Goal: Task Accomplishment & Management: Manage account settings

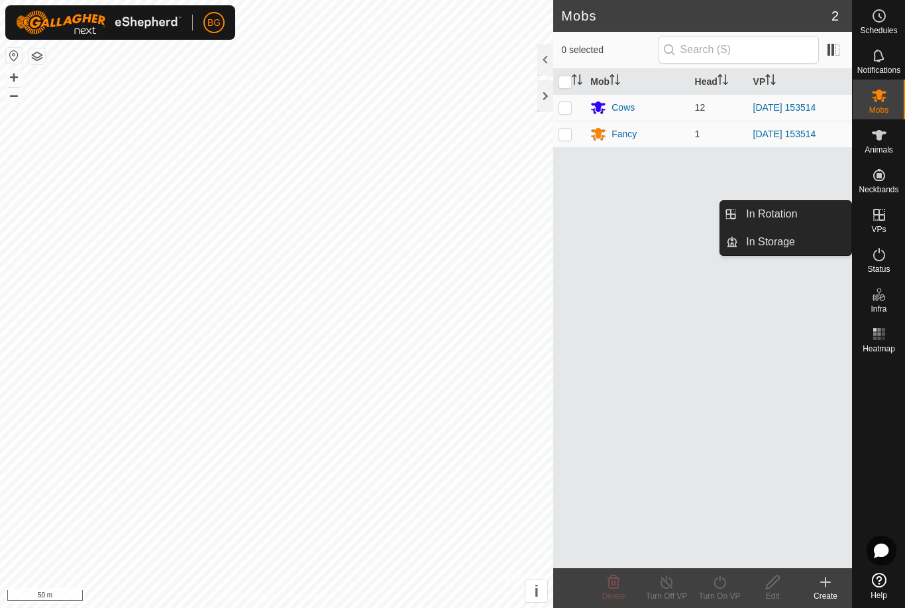
click at [795, 216] on span "In Rotation" at bounding box center [771, 214] width 51 height 16
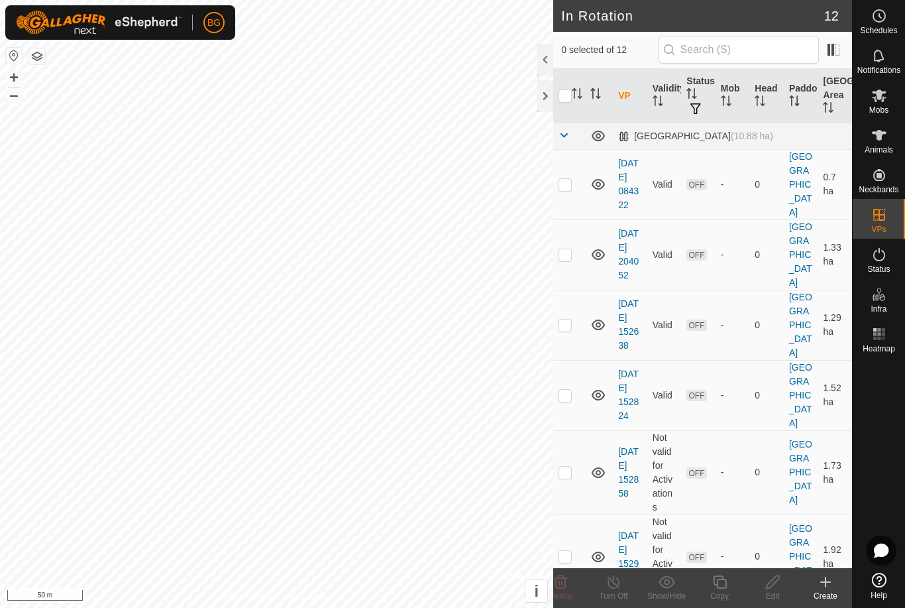
click at [564, 188] on p-checkbox at bounding box center [565, 184] width 13 height 11
click at [567, 181] on p-checkbox at bounding box center [565, 184] width 13 height 11
click at [566, 184] on p-checkbox at bounding box center [565, 184] width 13 height 11
checkbox input "true"
click at [566, 253] on p-checkbox at bounding box center [565, 254] width 13 height 11
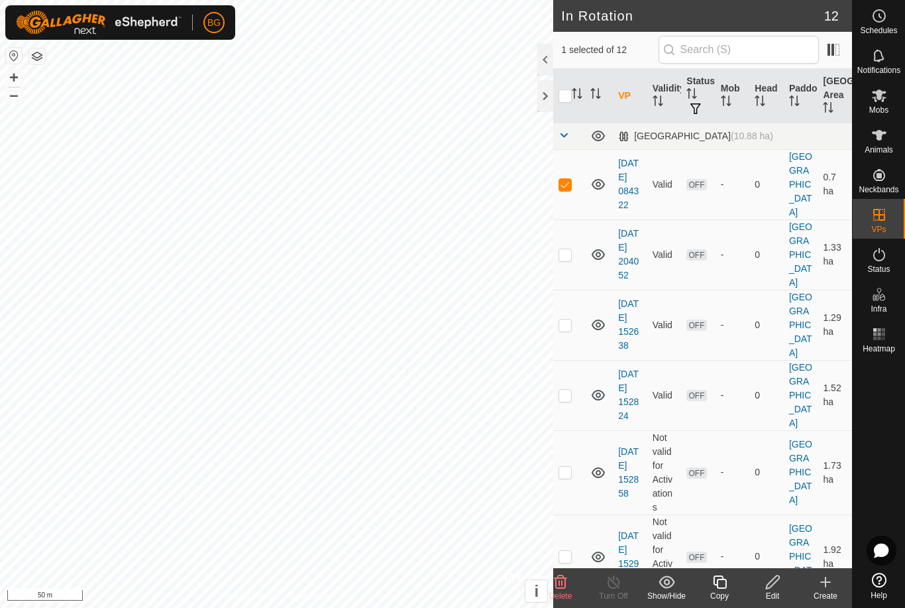
checkbox input "true"
click at [566, 329] on p-checkbox at bounding box center [565, 324] width 13 height 11
checkbox input "true"
click at [571, 390] on p-checkbox at bounding box center [565, 395] width 13 height 11
checkbox input "true"
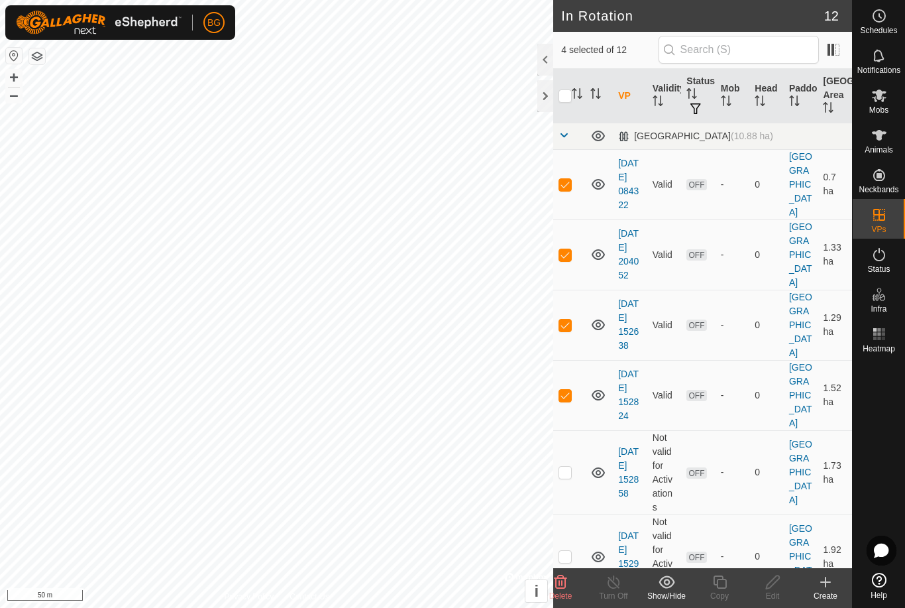
click at [569, 467] on p-checkbox at bounding box center [565, 472] width 13 height 11
checkbox input "true"
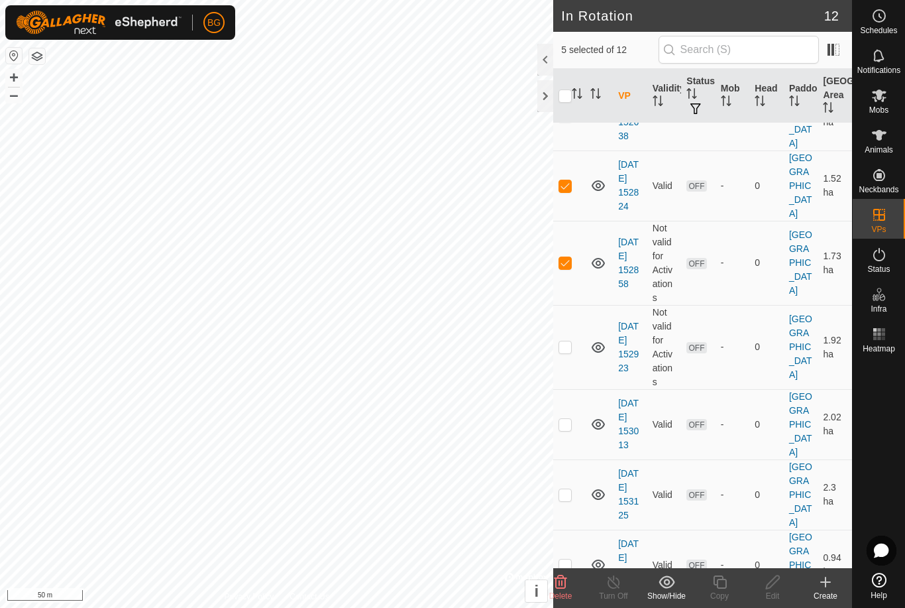
scroll to position [220, 0]
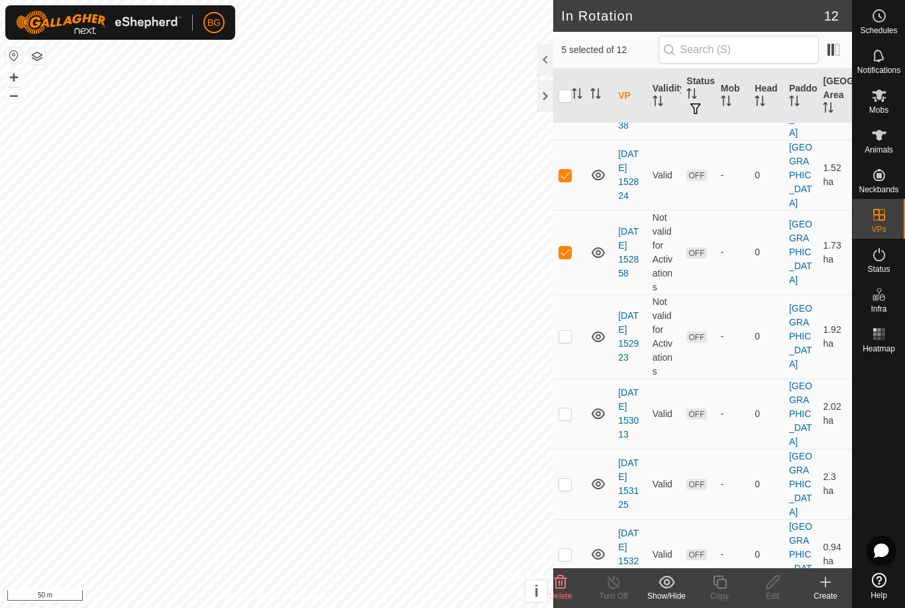
click at [556, 336] on td at bounding box center [569, 336] width 32 height 84
checkbox input "true"
click at [569, 416] on p-checkbox at bounding box center [565, 413] width 13 height 11
checkbox input "true"
click at [568, 486] on p-checkbox at bounding box center [565, 484] width 13 height 11
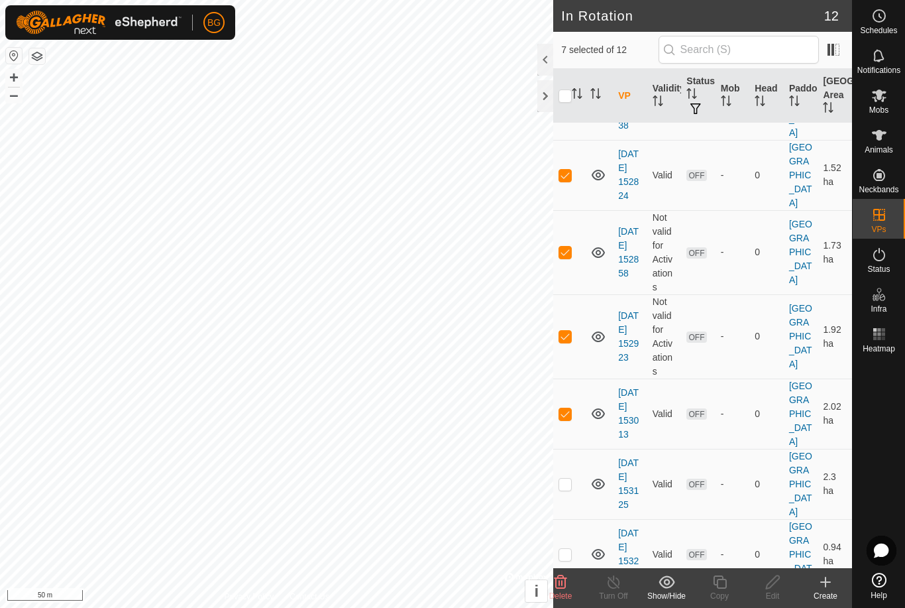
checkbox input "true"
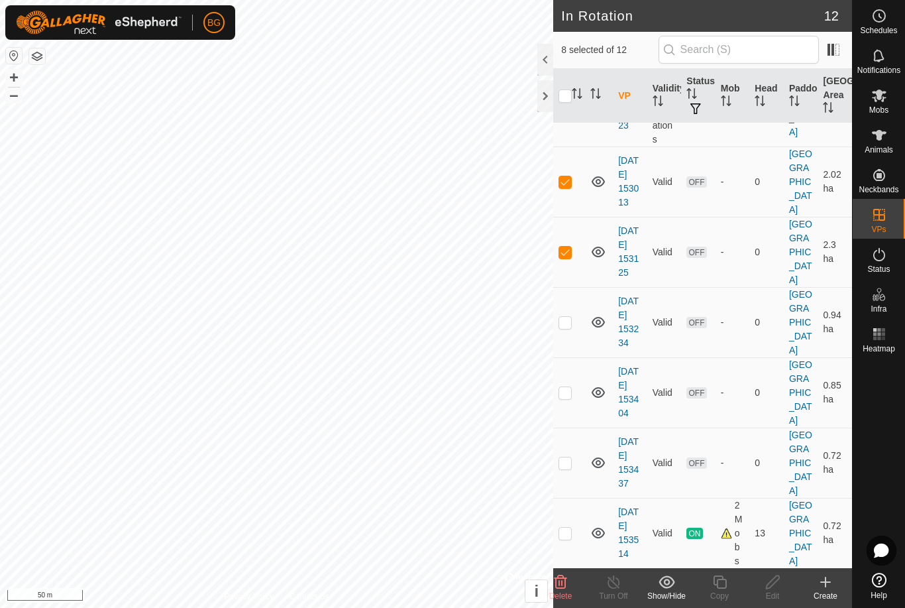
scroll to position [452, 0]
click at [562, 325] on p-checkbox at bounding box center [565, 322] width 13 height 11
checkbox input "true"
click at [573, 389] on td at bounding box center [569, 392] width 32 height 70
checkbox input "true"
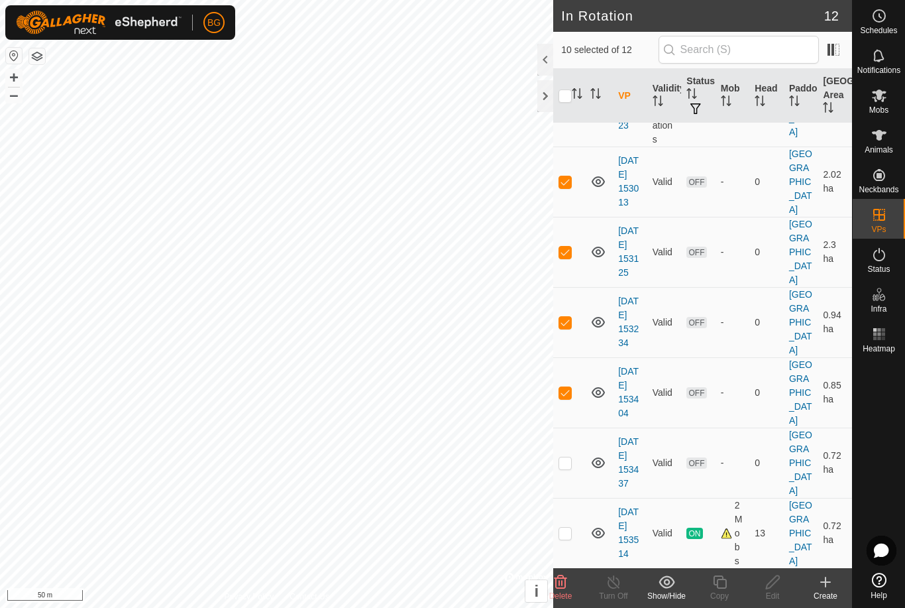
click at [566, 458] on p-checkbox at bounding box center [565, 462] width 13 height 11
checkbox input "true"
click at [563, 578] on icon at bounding box center [561, 581] width 13 height 13
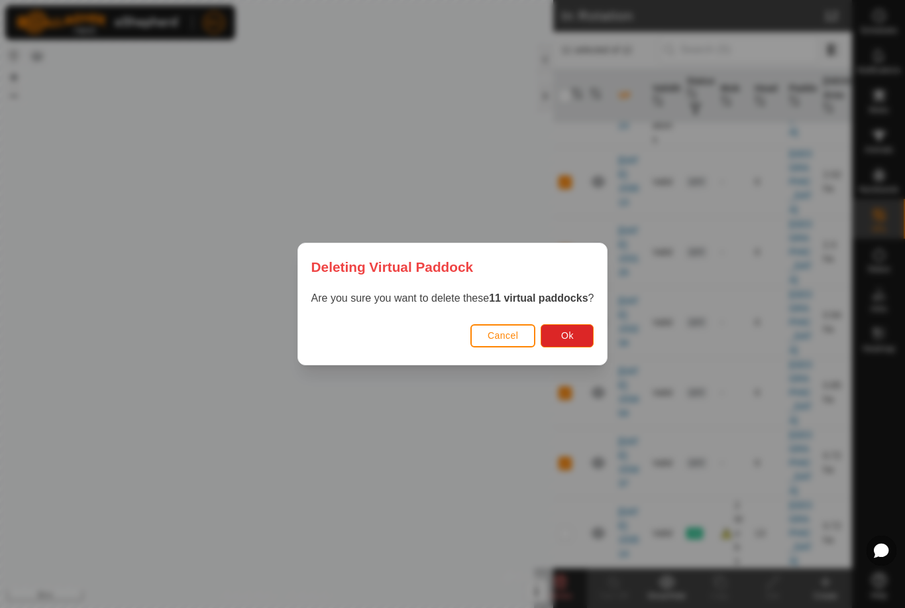
click at [582, 332] on button "Ok" at bounding box center [567, 335] width 53 height 23
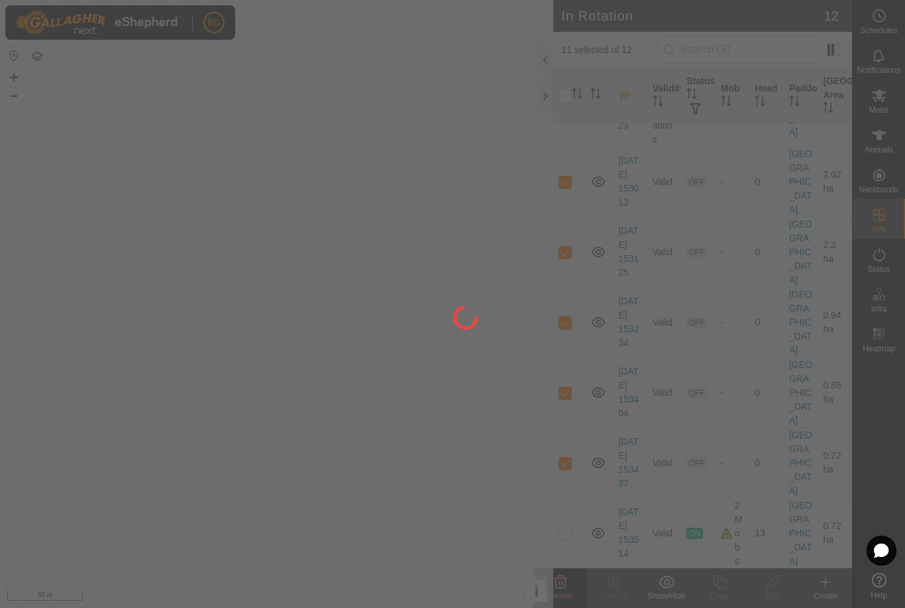
checkbox input "false"
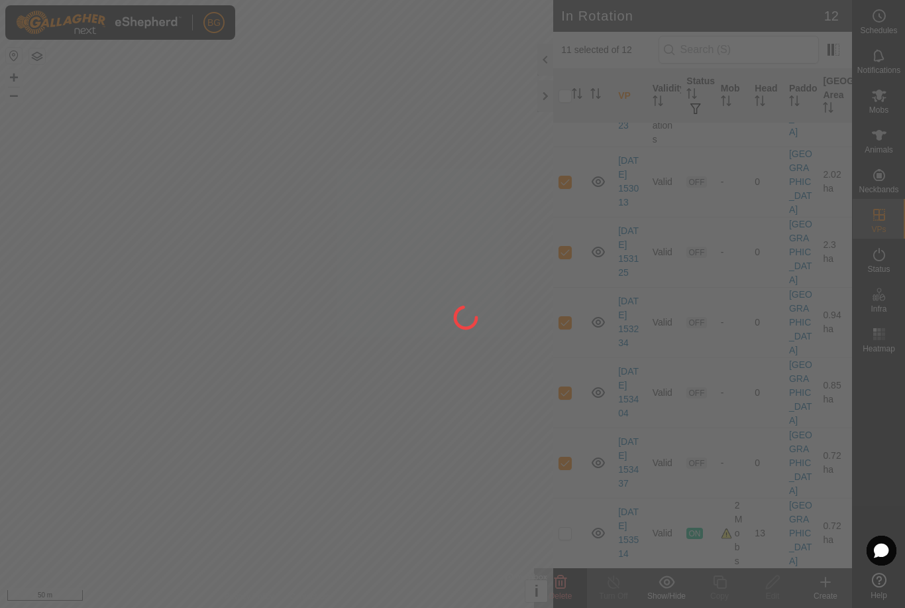
checkbox input "false"
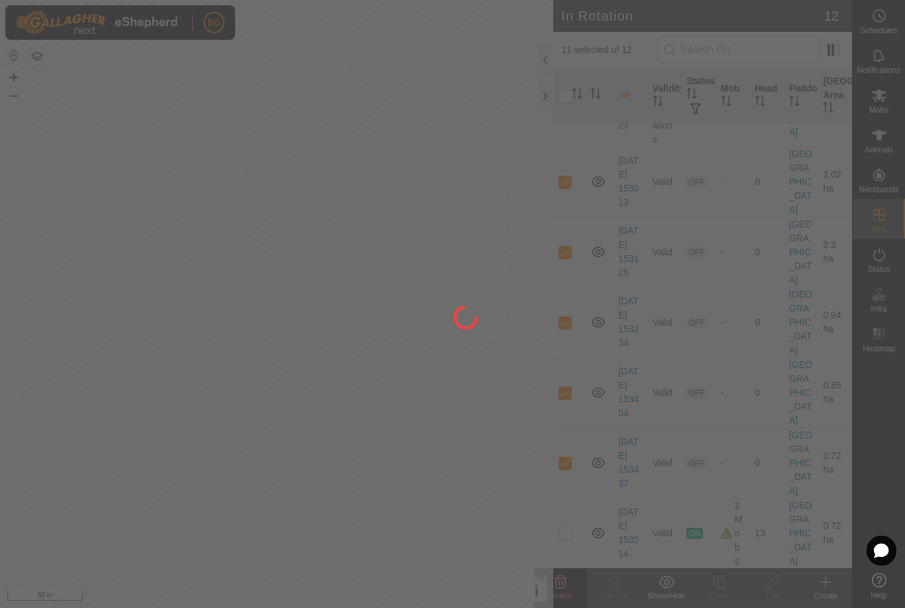
checkbox input "false"
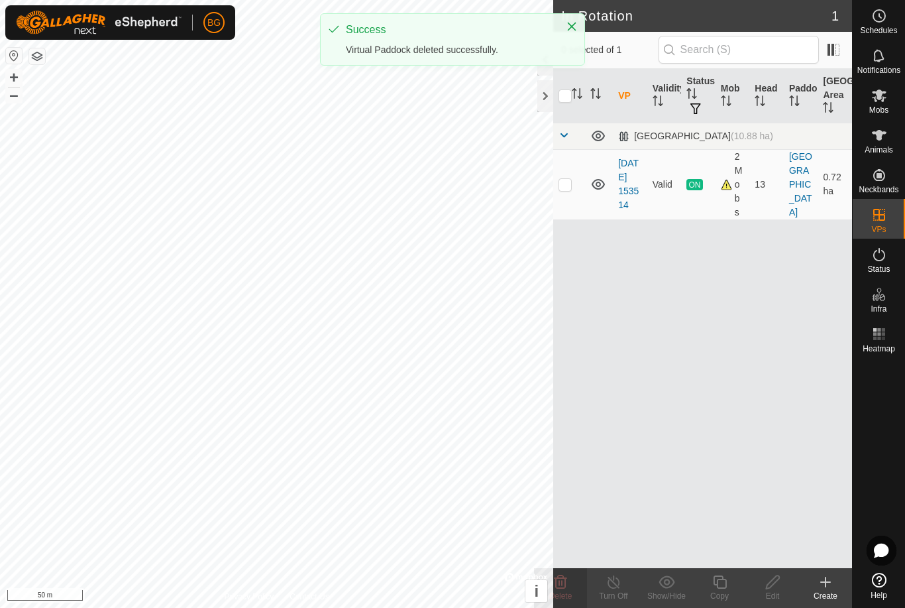
scroll to position [0, 0]
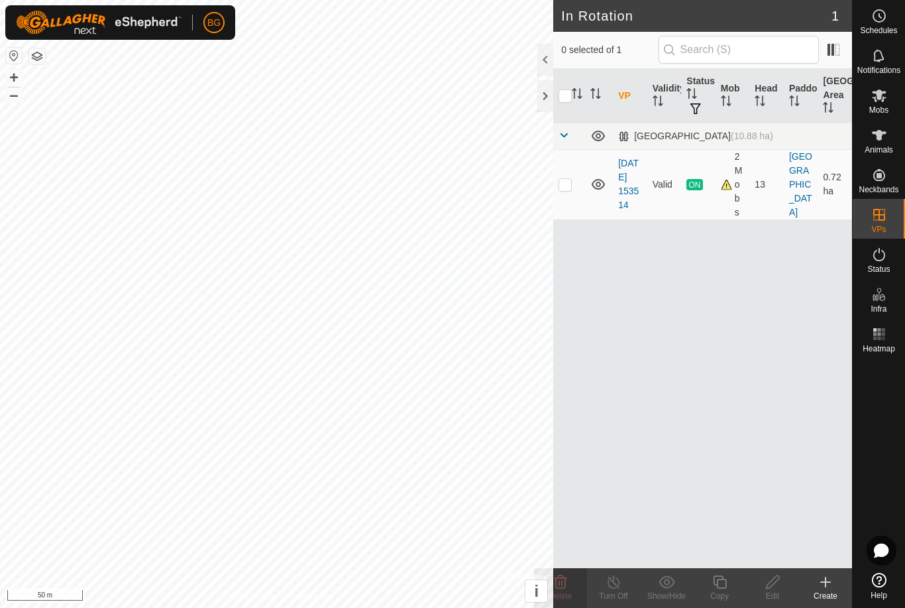
click at [824, 574] on icon at bounding box center [826, 582] width 16 height 16
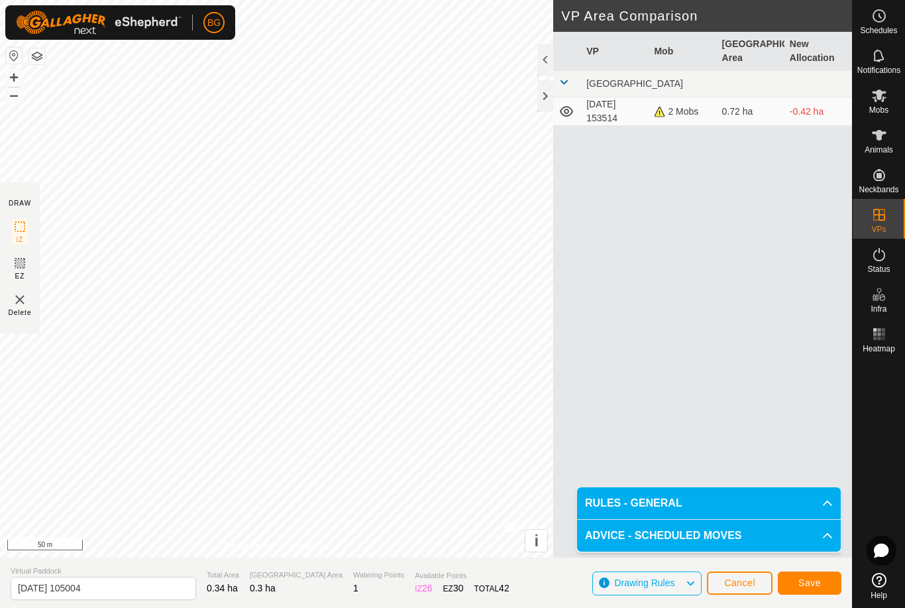
click at [813, 581] on span "Save" at bounding box center [810, 582] width 23 height 11
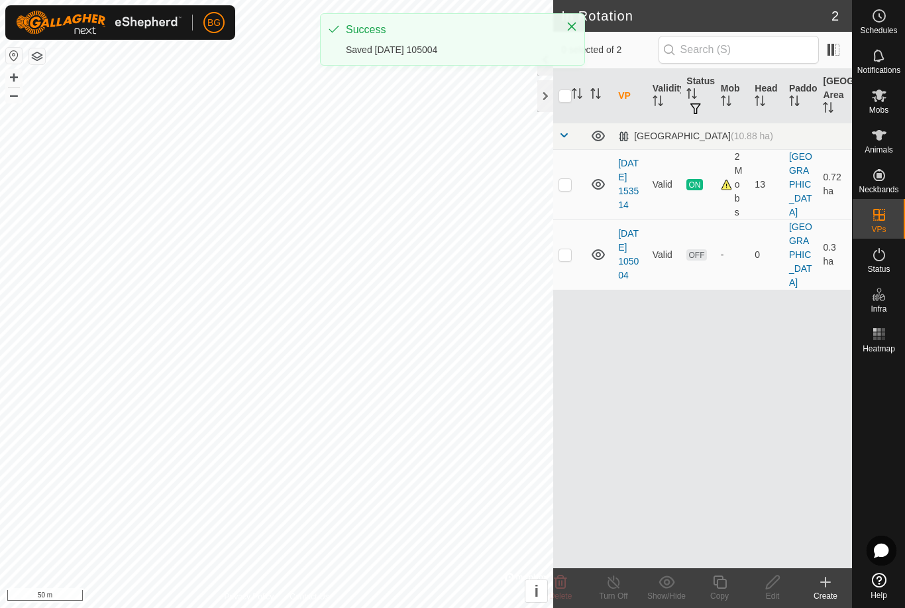
click at [559, 255] on p-checkbox at bounding box center [565, 254] width 13 height 11
checkbox input "true"
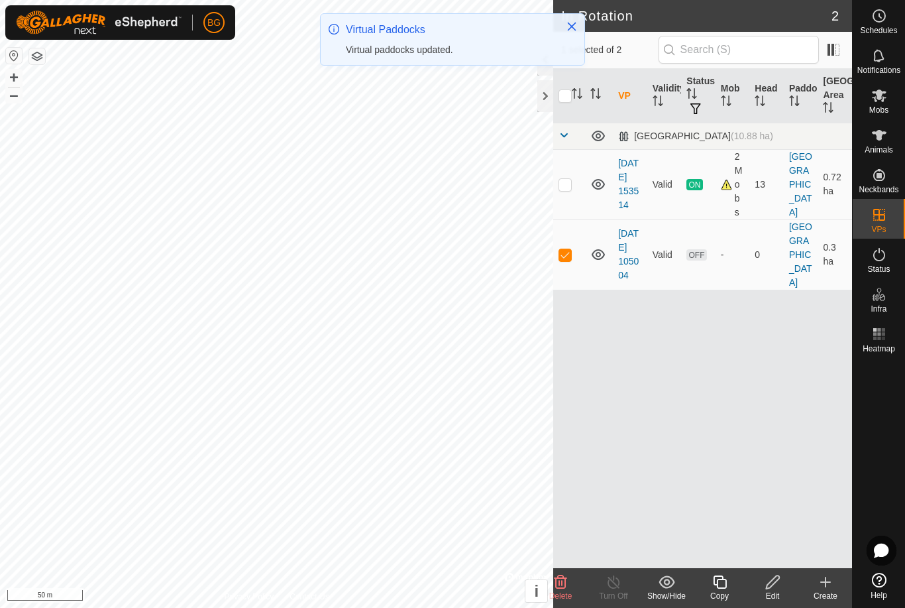
click at [723, 579] on icon at bounding box center [719, 581] width 13 height 13
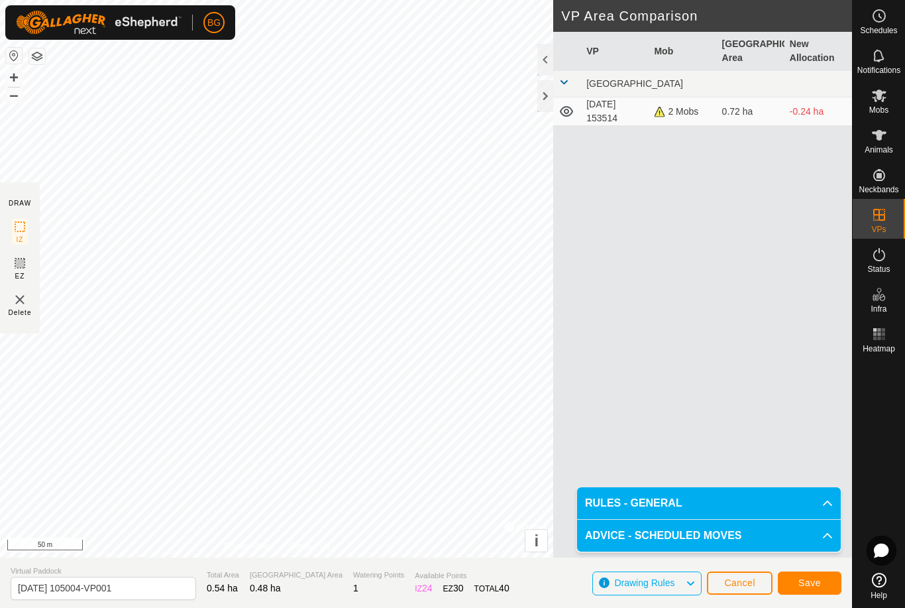
click at [817, 579] on span "Save" at bounding box center [810, 582] width 23 height 11
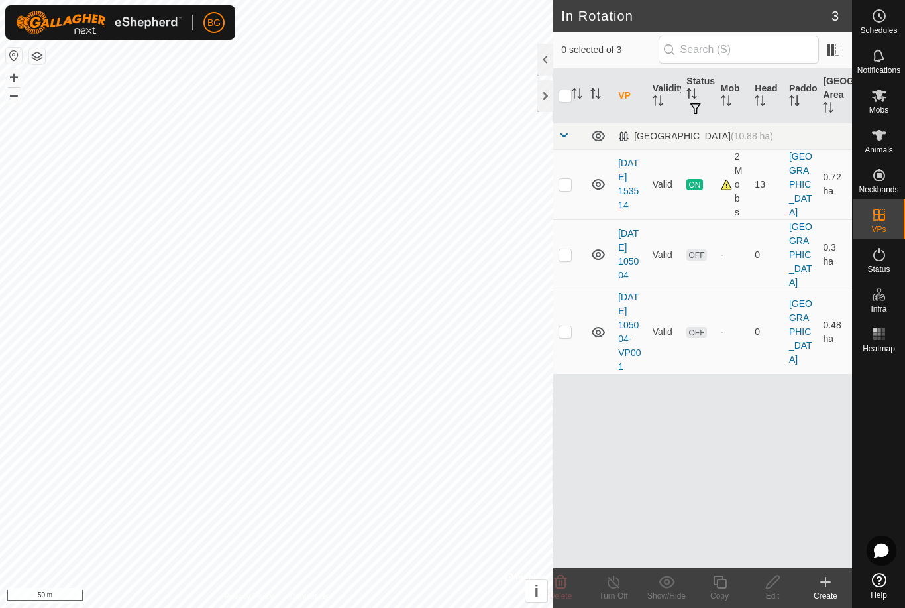
click at [559, 185] on p-checkbox at bounding box center [565, 184] width 13 height 11
click at [569, 182] on p-checkbox at bounding box center [565, 184] width 13 height 11
checkbox input "false"
click at [565, 337] on p-checkbox at bounding box center [565, 331] width 13 height 11
checkbox input "true"
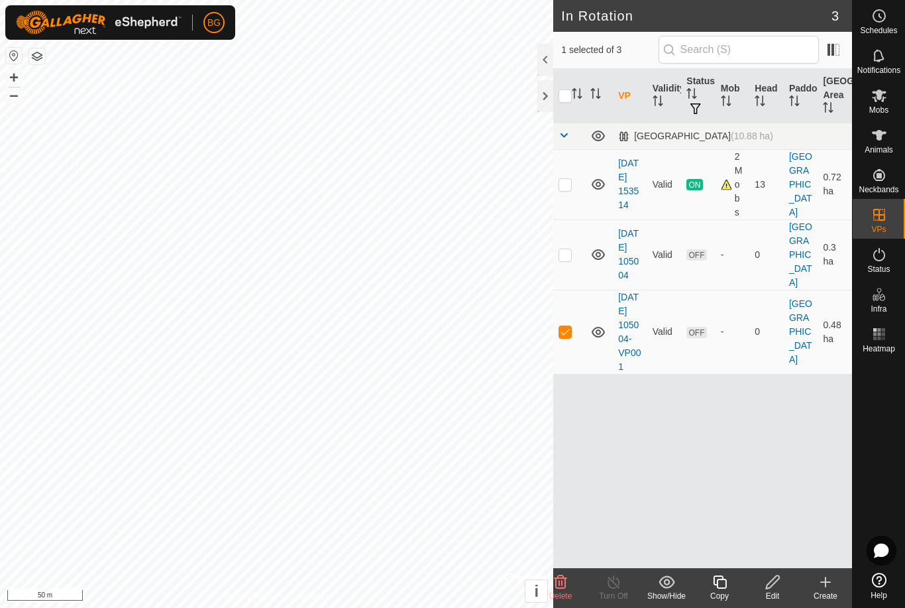
click at [726, 582] on icon at bounding box center [719, 581] width 13 height 13
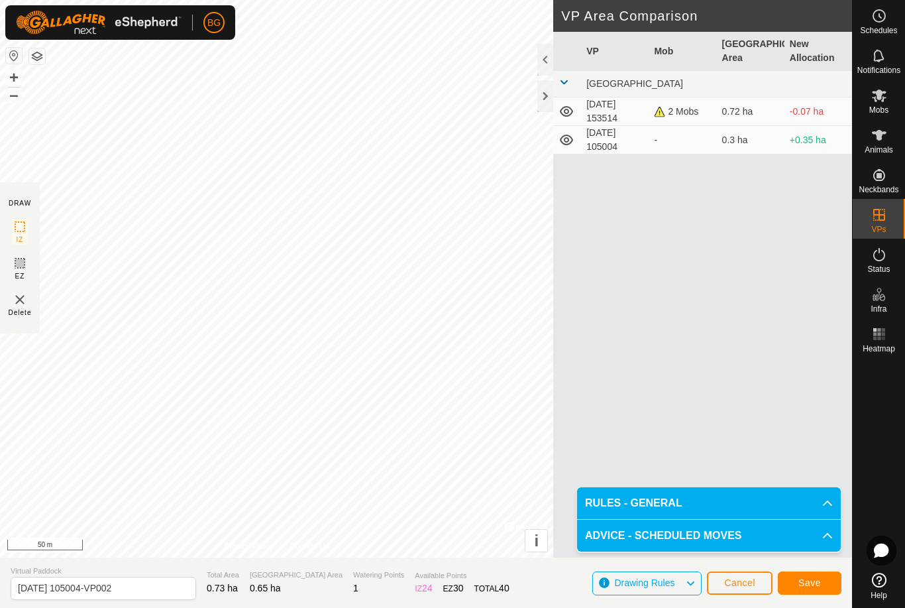
click at [821, 581] on span "Save" at bounding box center [810, 582] width 23 height 11
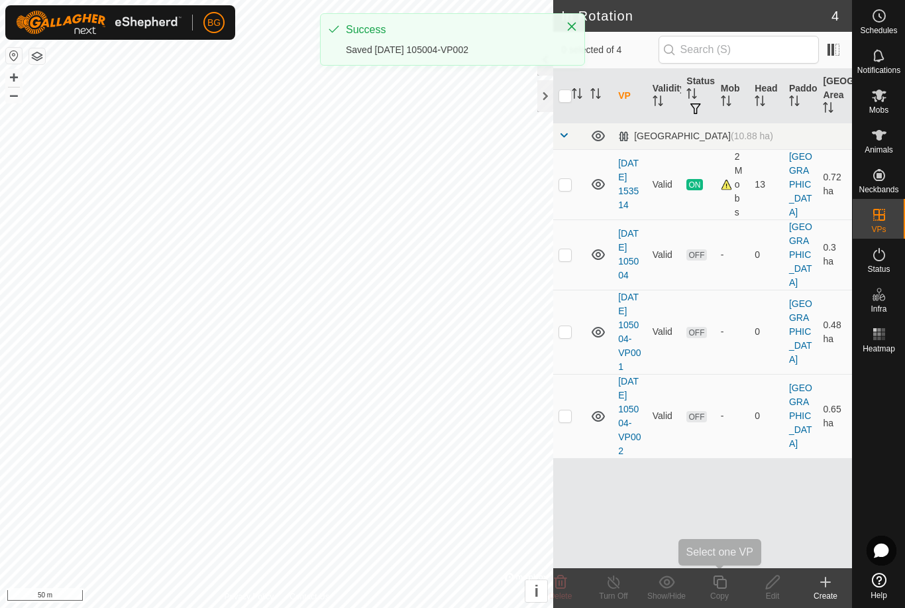
click at [717, 583] on icon at bounding box center [719, 581] width 13 height 13
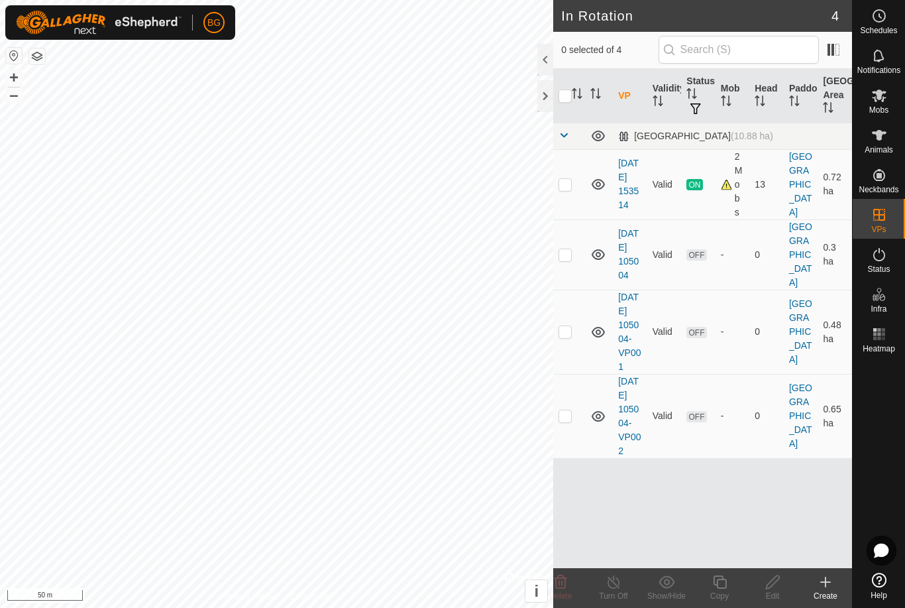
click at [567, 445] on td at bounding box center [569, 416] width 32 height 84
checkbox input "true"
click at [722, 587] on icon at bounding box center [720, 582] width 17 height 16
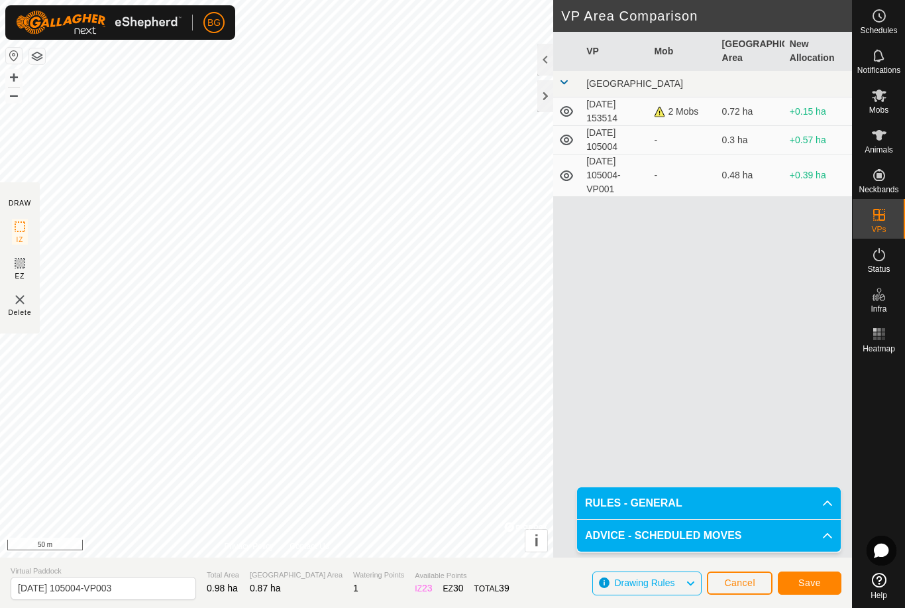
click at [809, 580] on span "Save" at bounding box center [810, 582] width 23 height 11
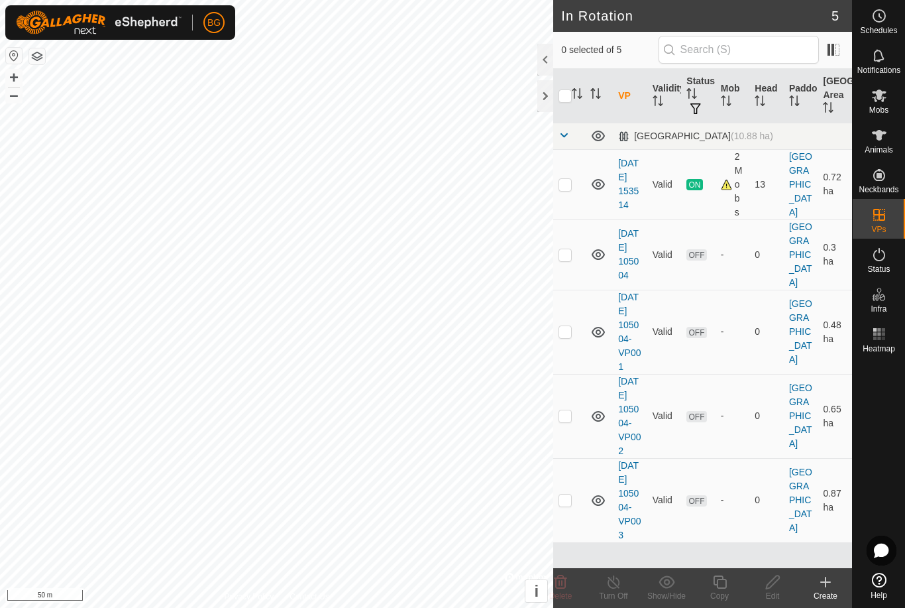
click at [569, 505] on p-checkbox at bounding box center [565, 499] width 13 height 11
checkbox input "true"
click at [721, 585] on icon at bounding box center [720, 582] width 17 height 16
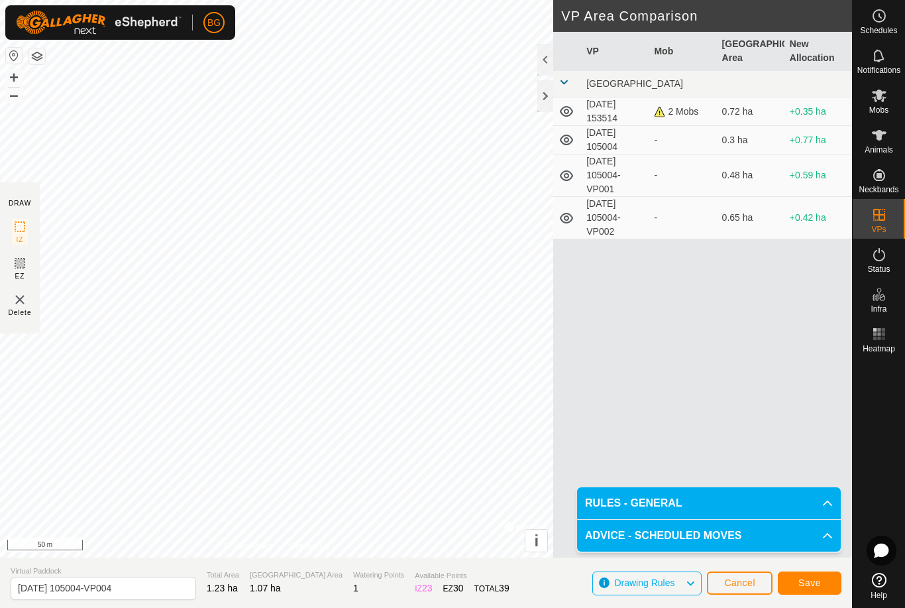
click at [806, 582] on span "Save" at bounding box center [810, 582] width 23 height 11
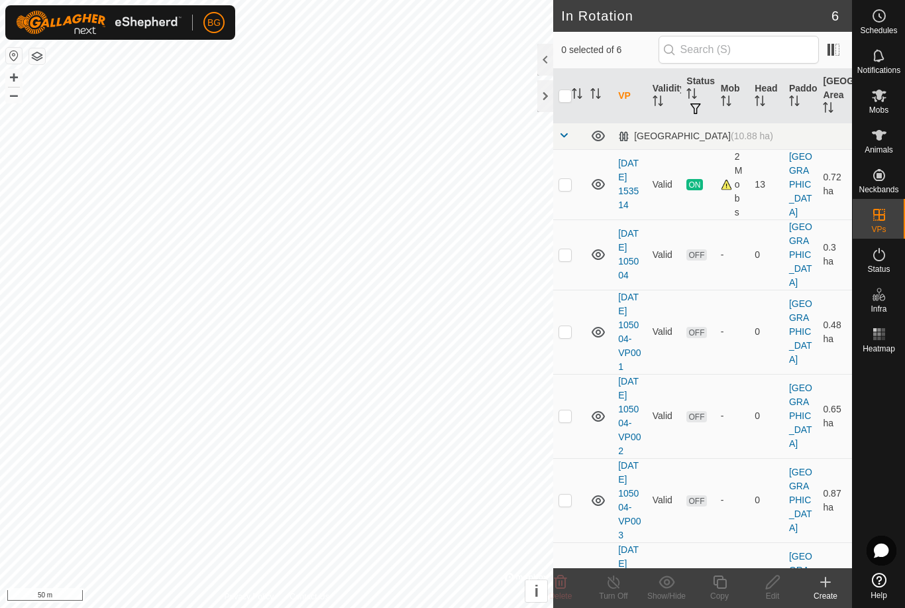
click at [571, 337] on p-checkbox at bounding box center [565, 331] width 13 height 11
click at [567, 337] on p-checkbox at bounding box center [565, 331] width 13 height 11
checkbox input "false"
click at [566, 253] on p-checkbox at bounding box center [565, 254] width 13 height 11
click at [569, 252] on p-checkbox at bounding box center [565, 254] width 13 height 11
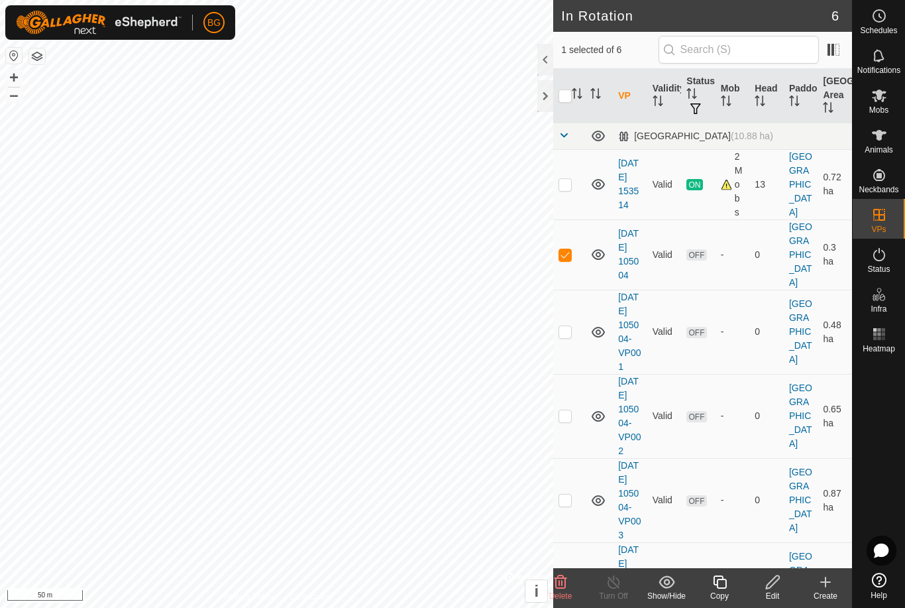
checkbox input "false"
click at [565, 421] on p-checkbox at bounding box center [565, 415] width 13 height 11
checkbox input "true"
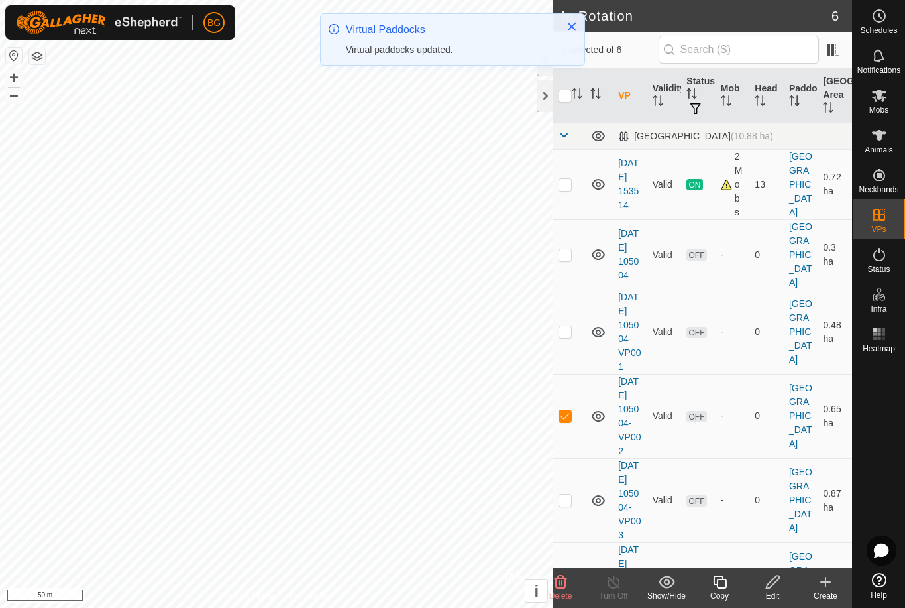
click at [765, 579] on icon at bounding box center [773, 582] width 17 height 16
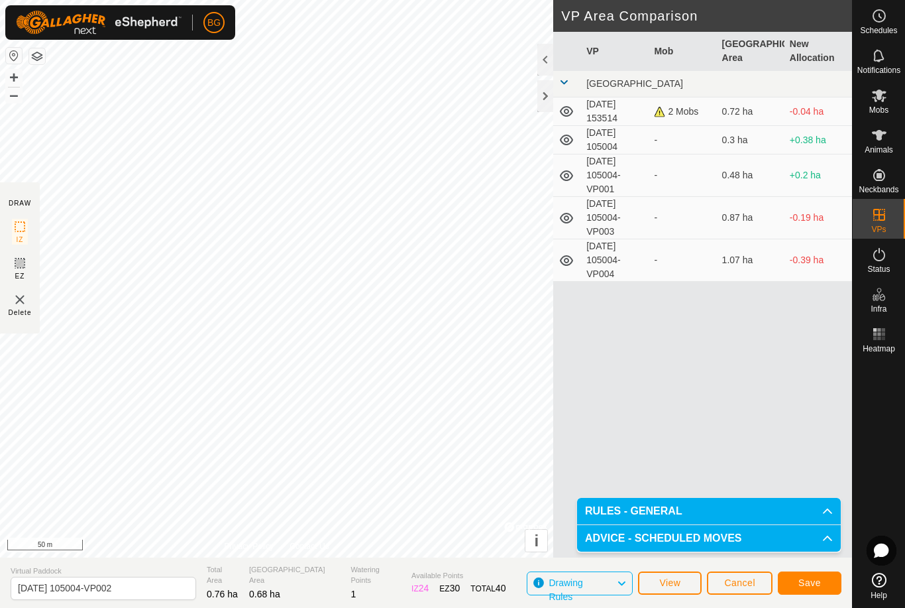
click at [810, 576] on button "Save" at bounding box center [810, 582] width 64 height 23
